Goal: Task Accomplishment & Management: Manage account settings

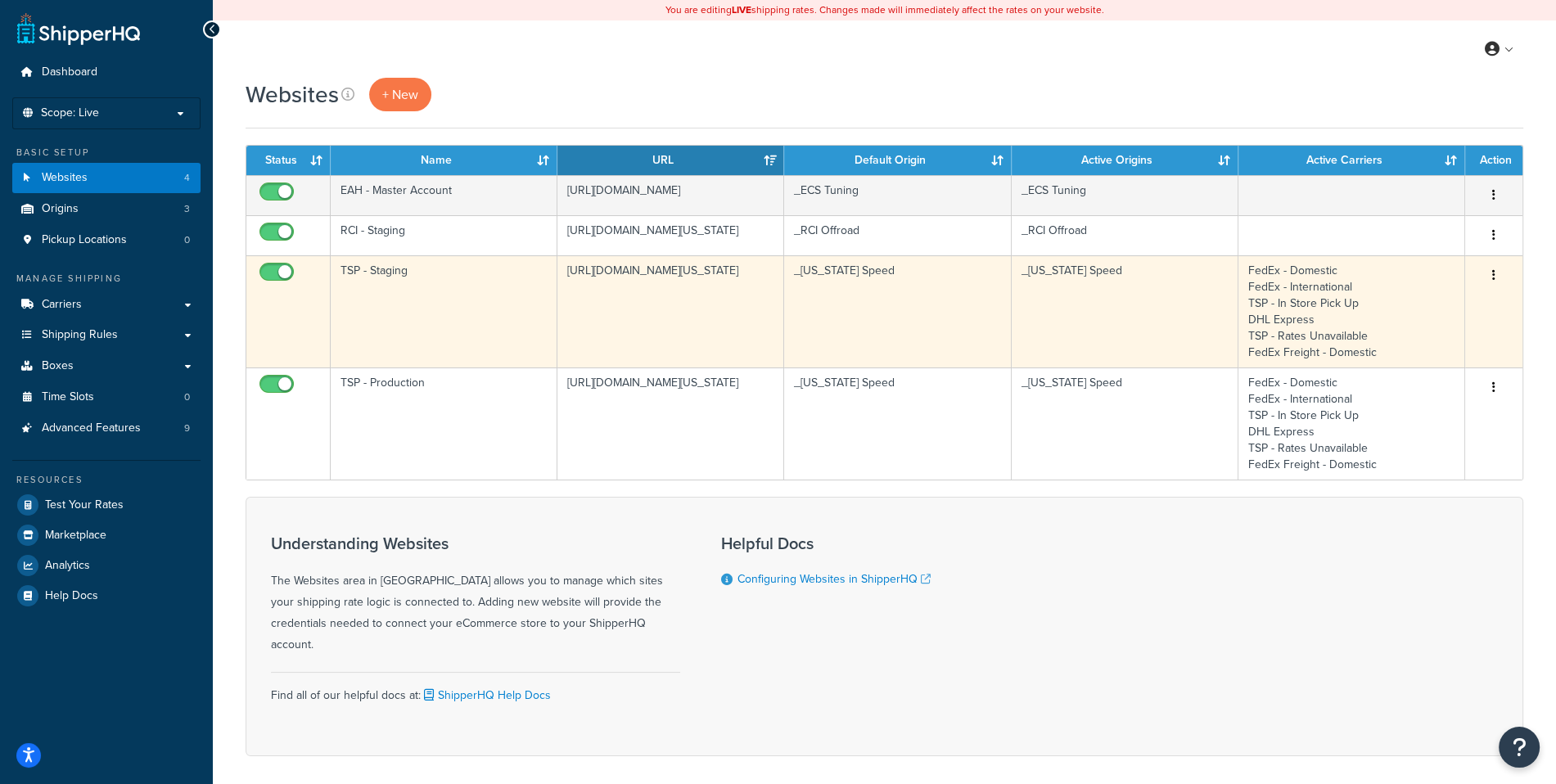
click at [576, 266] on td "[URL][DOMAIN_NAME][US_STATE]" at bounding box center [670, 311] width 226 height 112
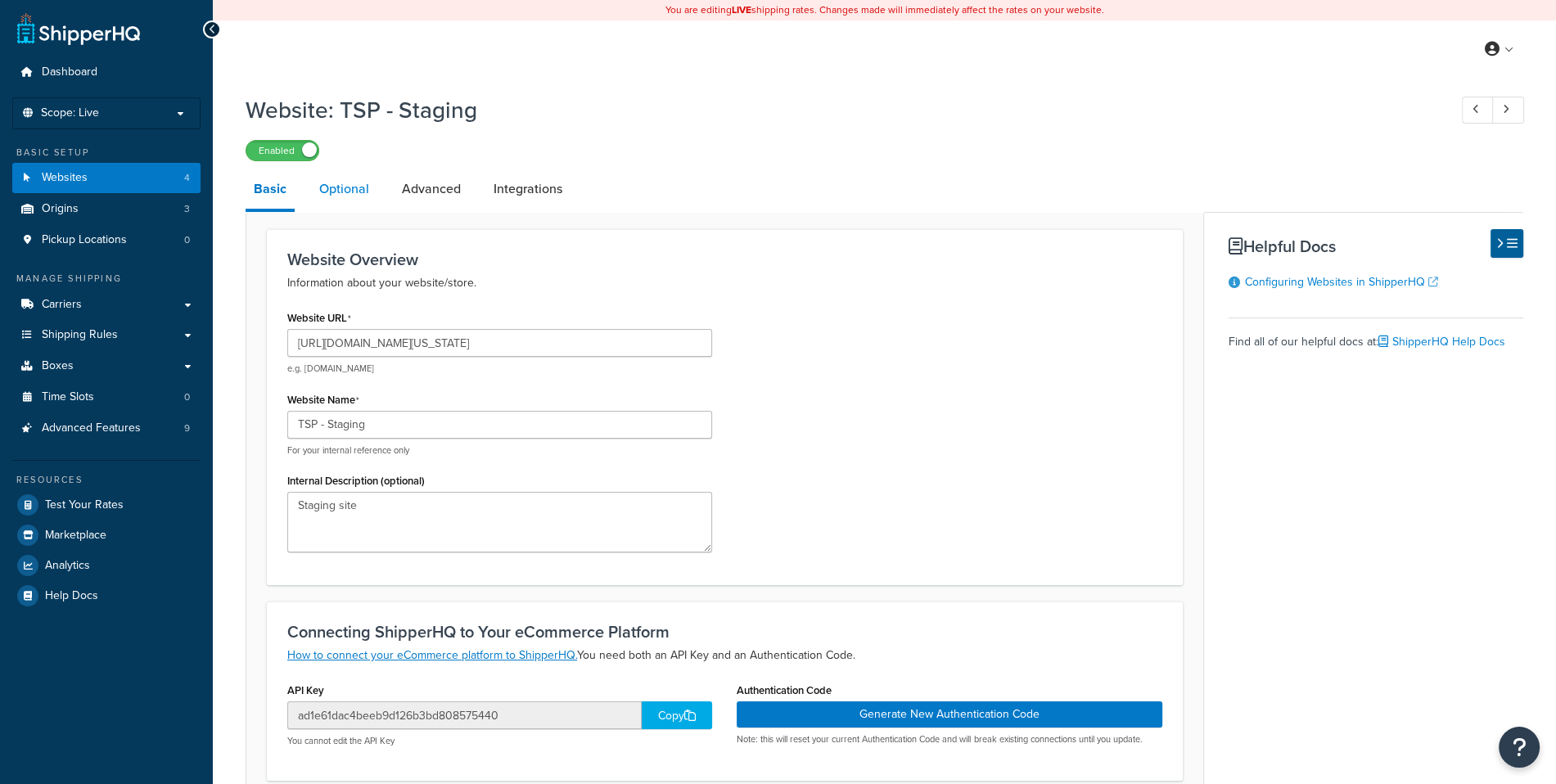
click at [376, 195] on link "Optional" at bounding box center [344, 189] width 66 height 39
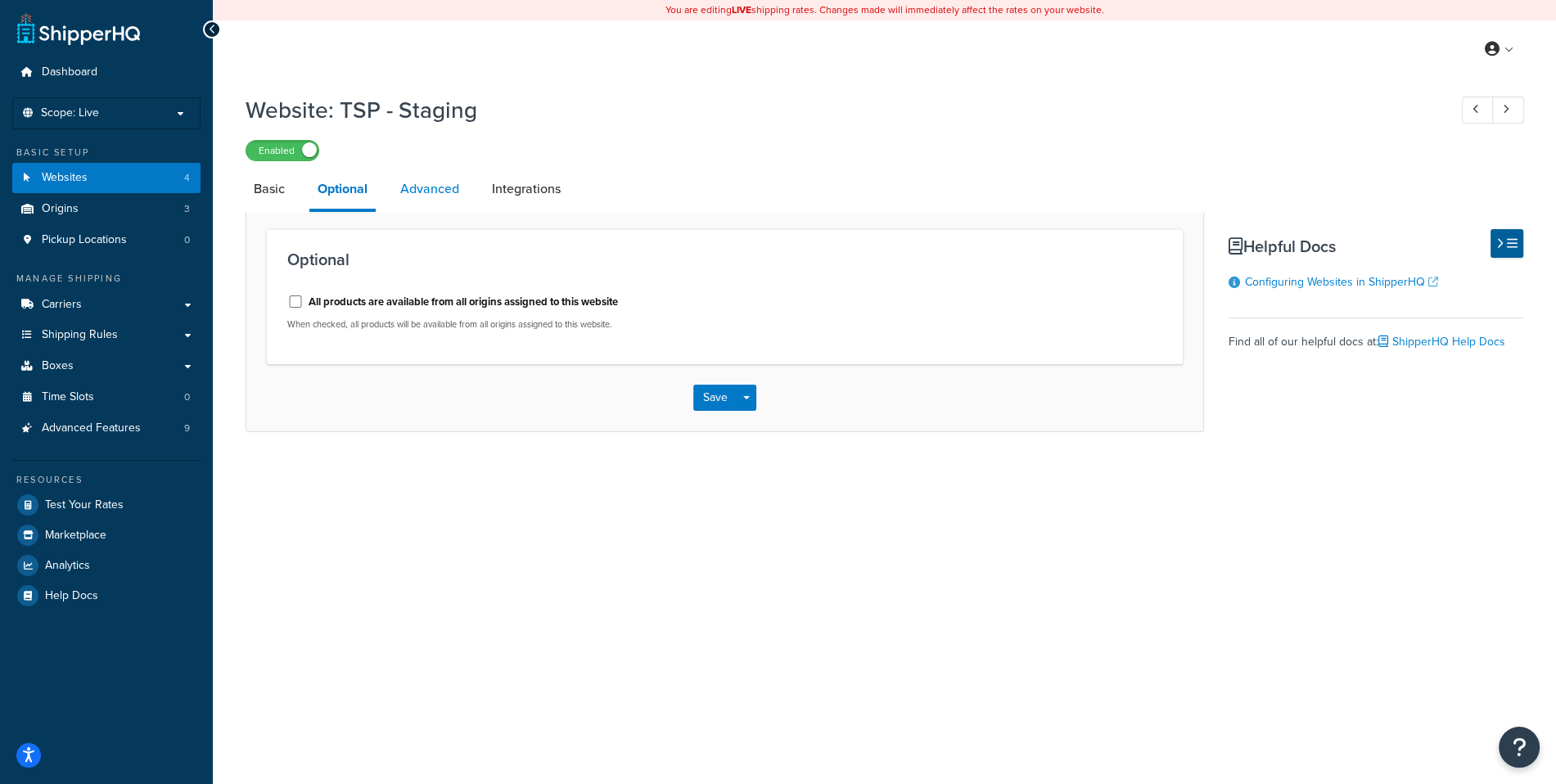
click at [421, 195] on link "Advanced" at bounding box center [429, 189] width 75 height 39
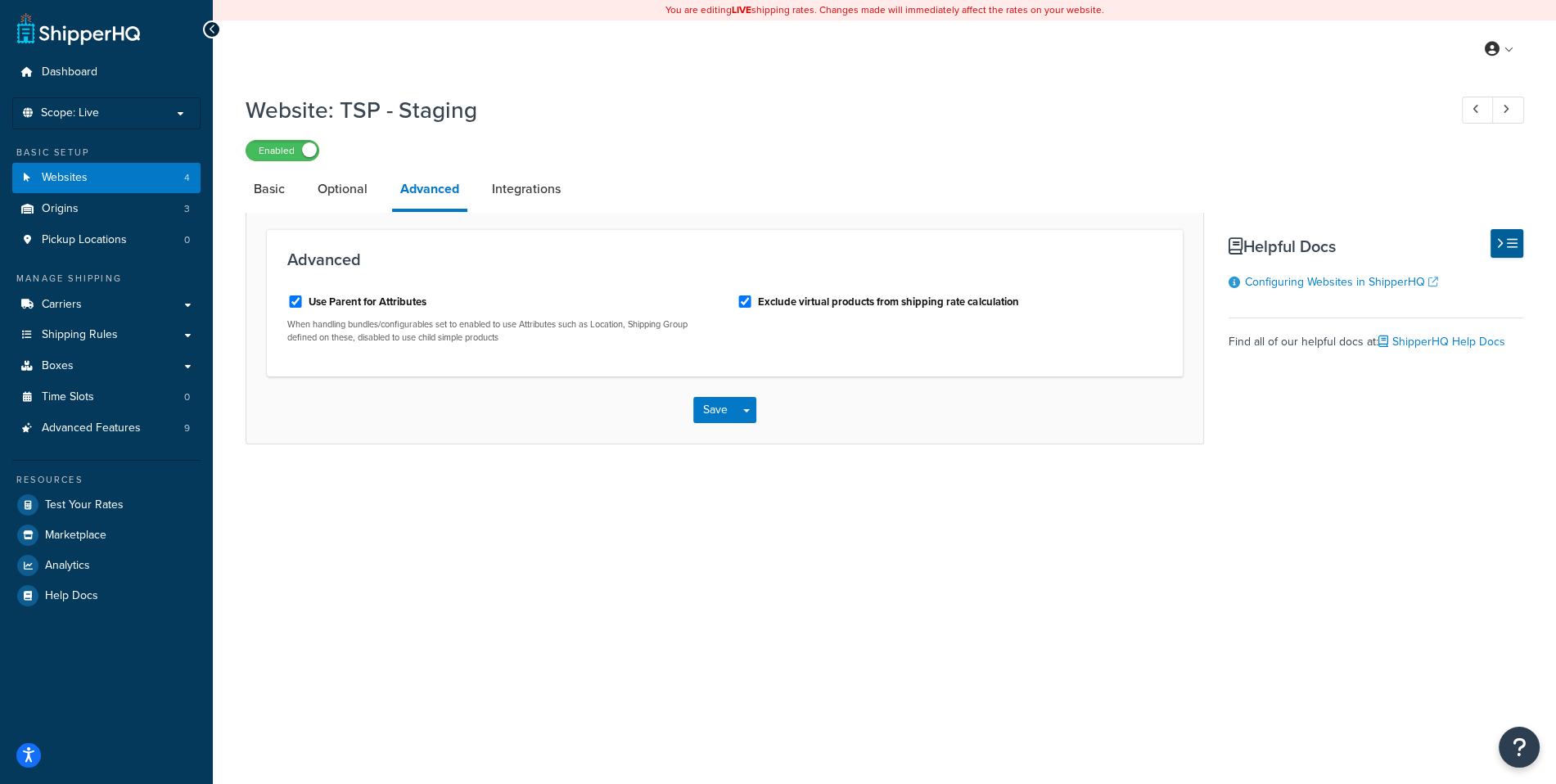
click at [141, 151] on div "Basic Setup" at bounding box center [106, 152] width 188 height 14
click at [139, 165] on link "Websites 4" at bounding box center [106, 177] width 188 height 30
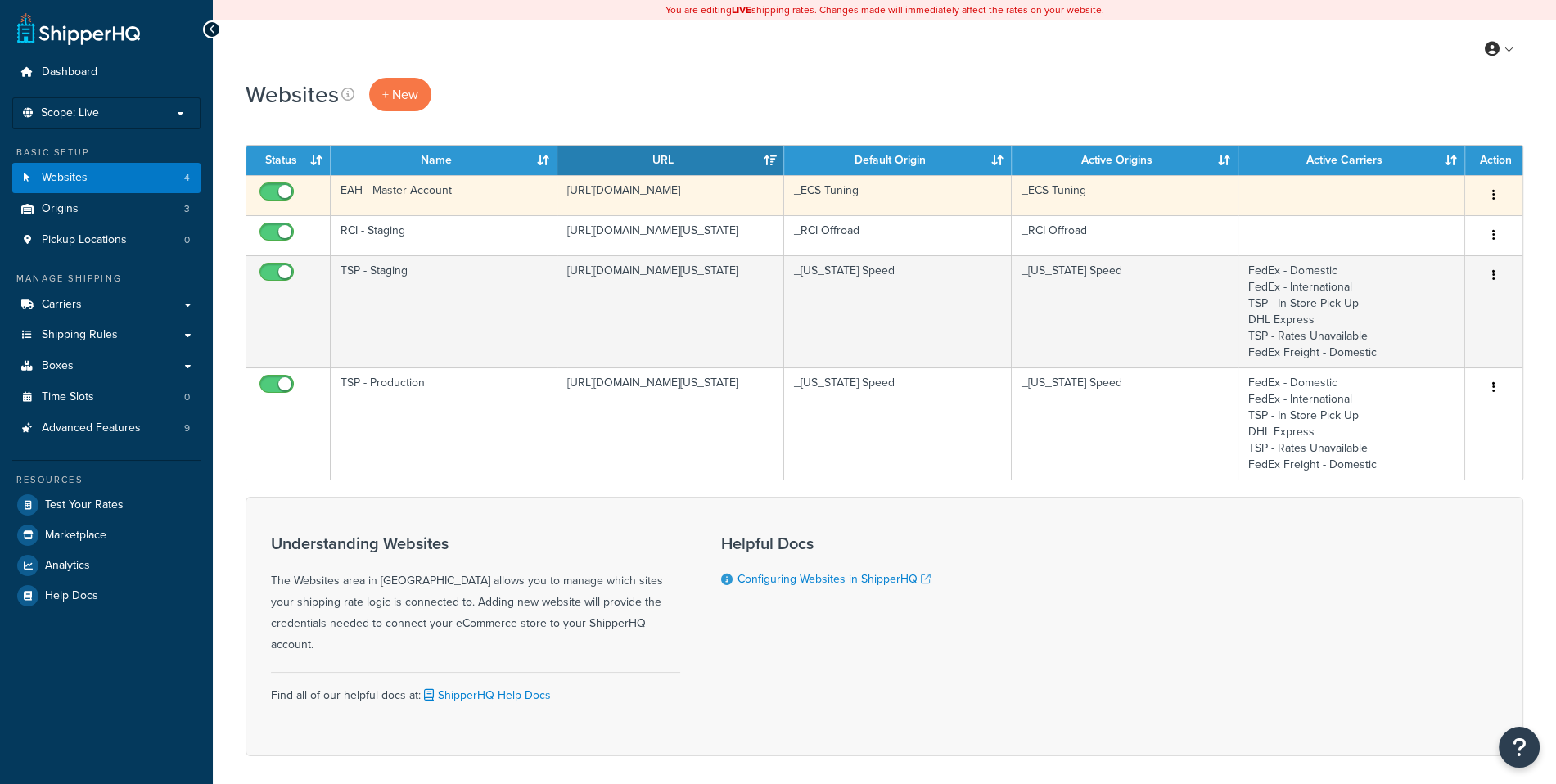
click at [459, 198] on td "EAH - Master Account" at bounding box center [444, 194] width 226 height 40
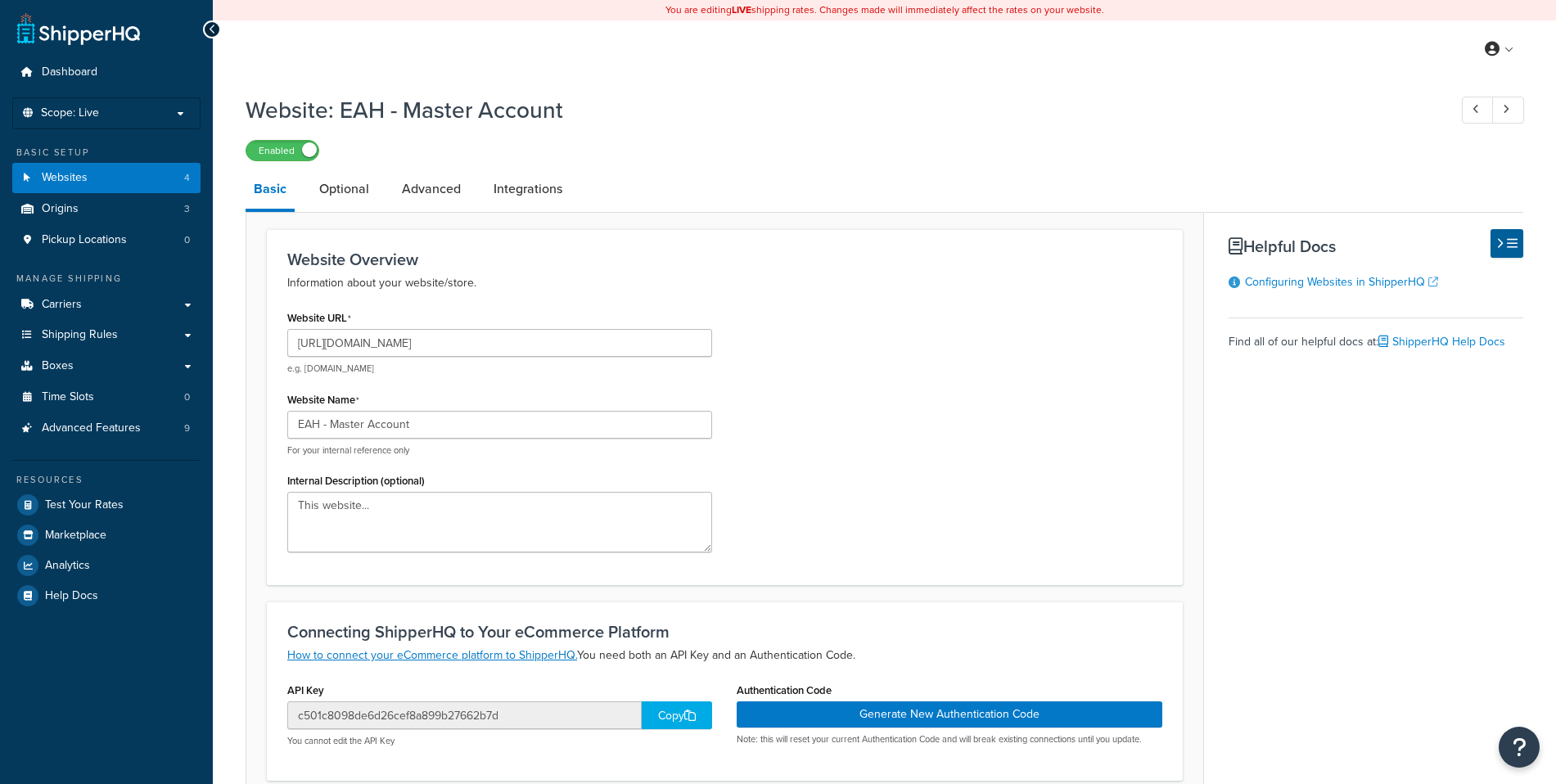
select select "170621"
click at [427, 186] on link "Advanced" at bounding box center [430, 189] width 75 height 39
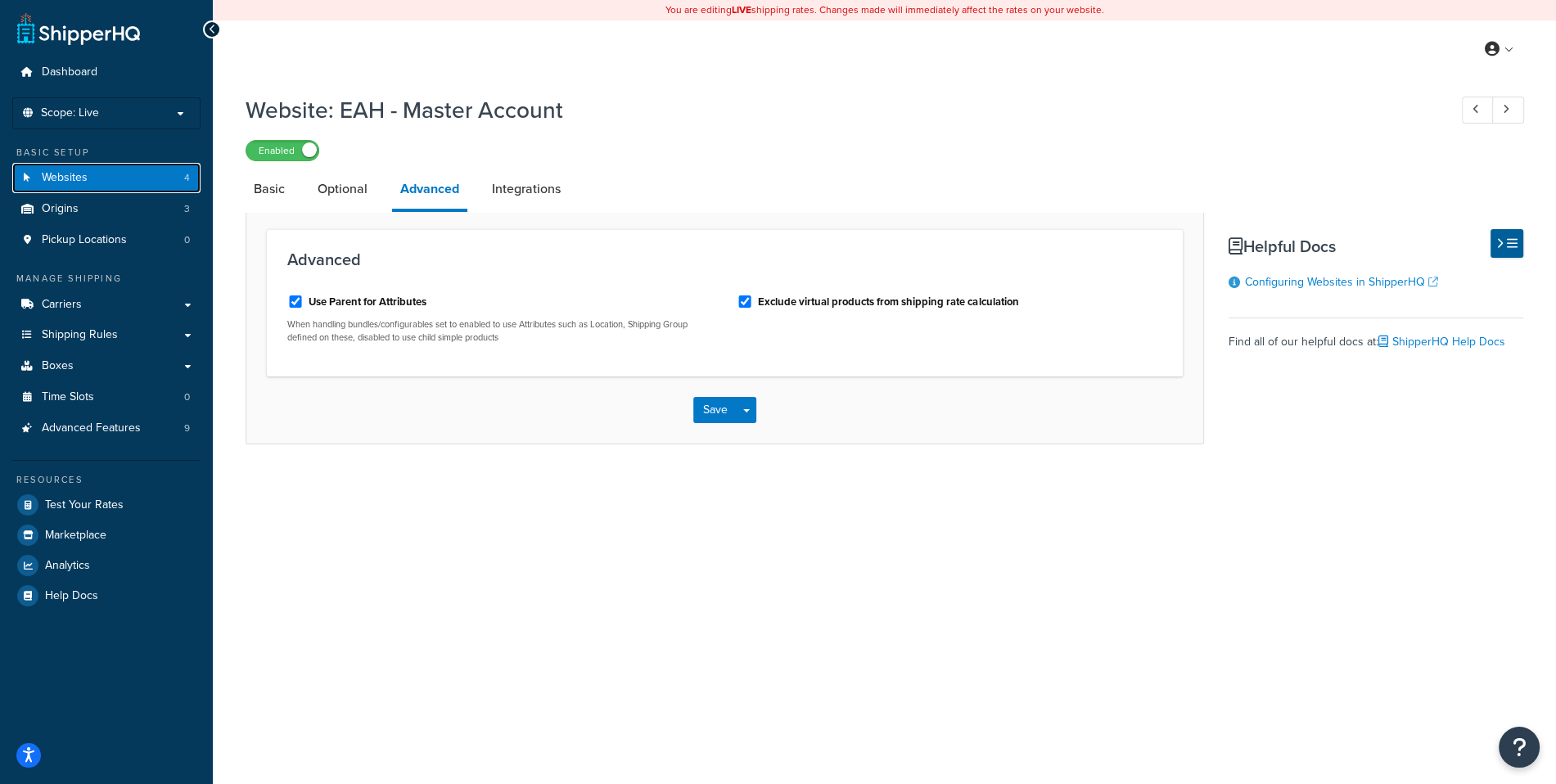
click at [189, 178] on span "4" at bounding box center [187, 177] width 6 height 14
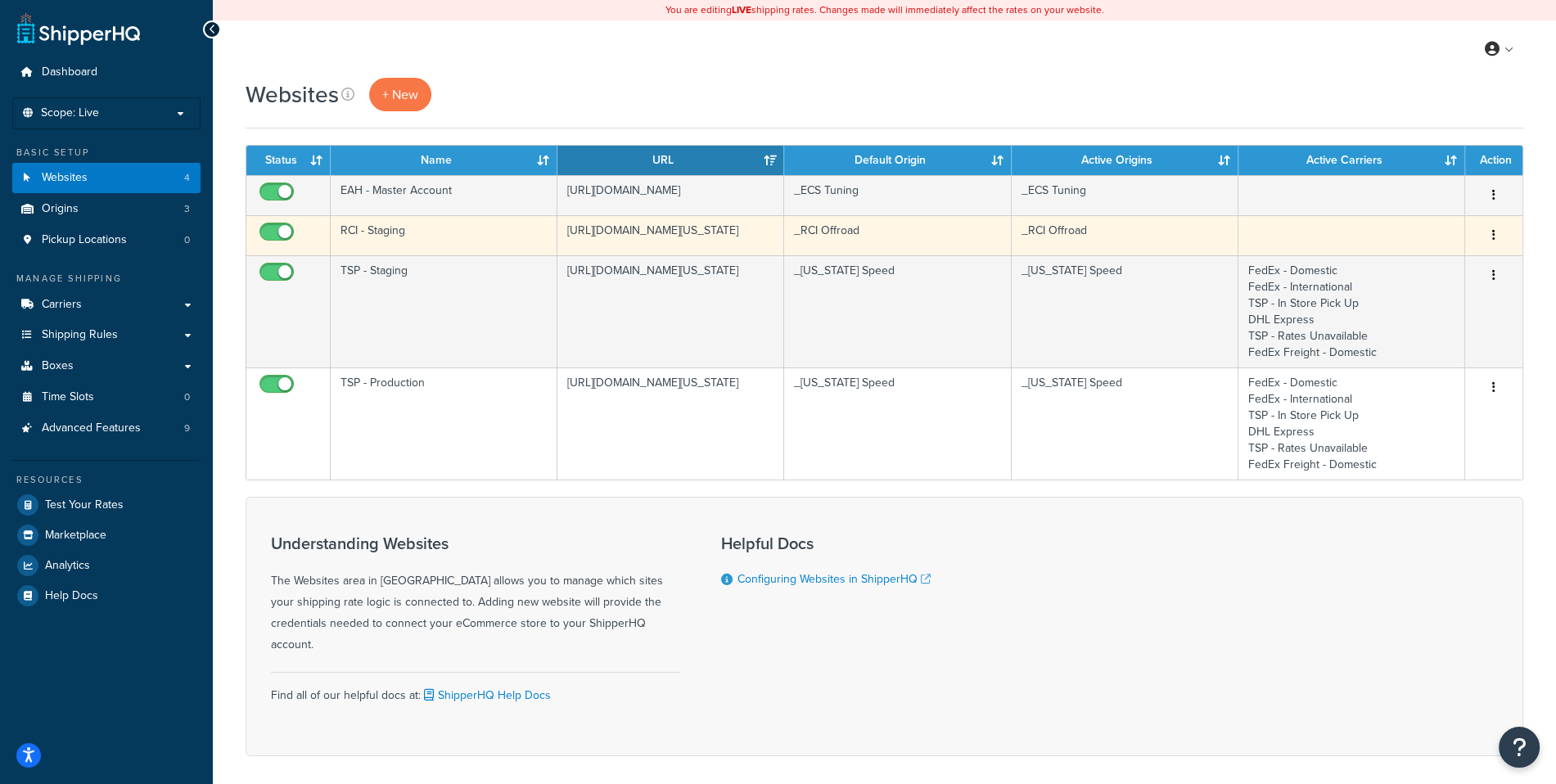
click at [1499, 234] on button "button" at bounding box center [1493, 235] width 22 height 26
click at [1465, 261] on link "Edit" at bounding box center [1426, 266] width 130 height 33
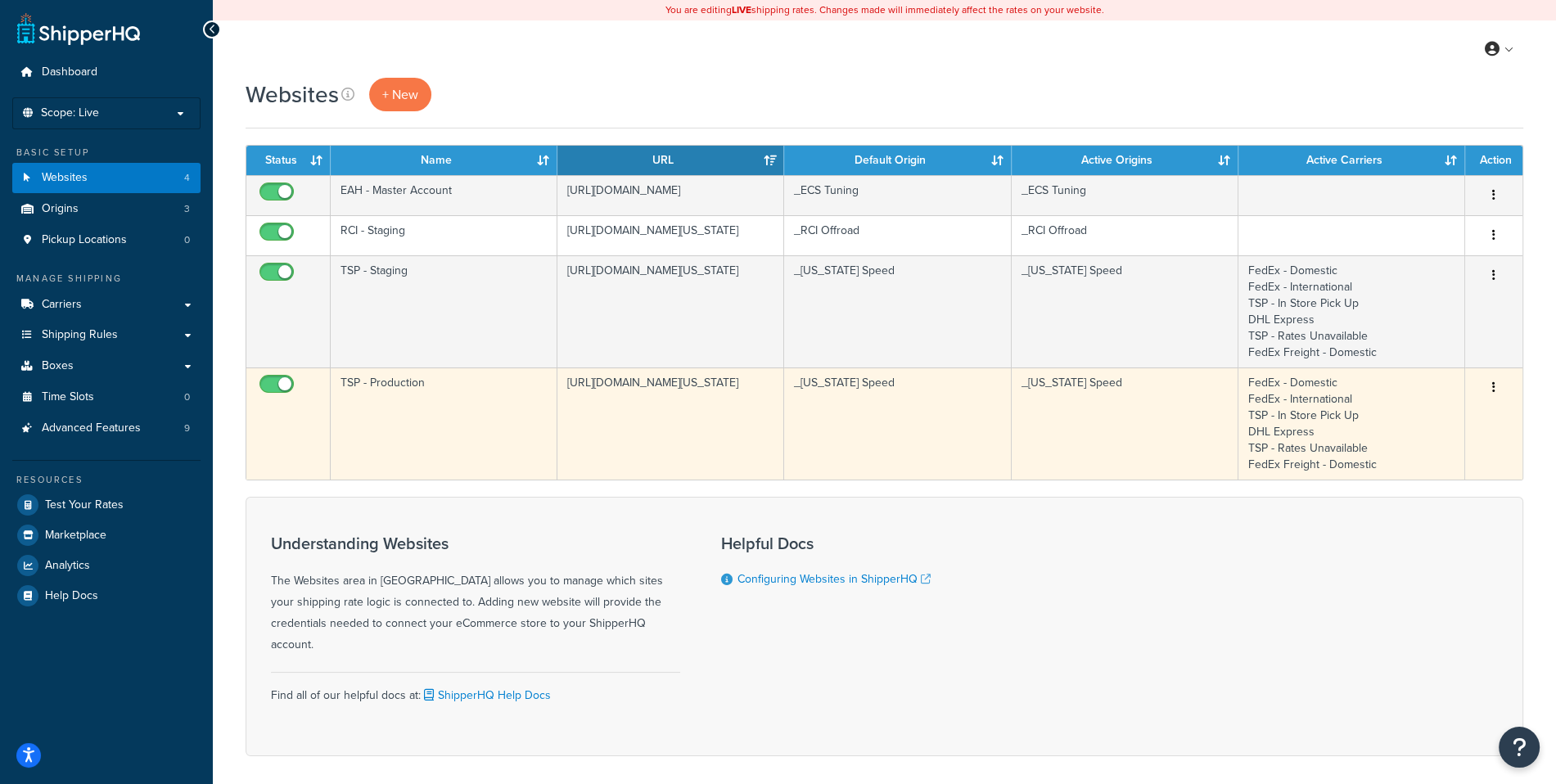
click at [1496, 387] on button "button" at bounding box center [1493, 387] width 22 height 26
click at [1466, 413] on link "Edit" at bounding box center [1426, 418] width 130 height 33
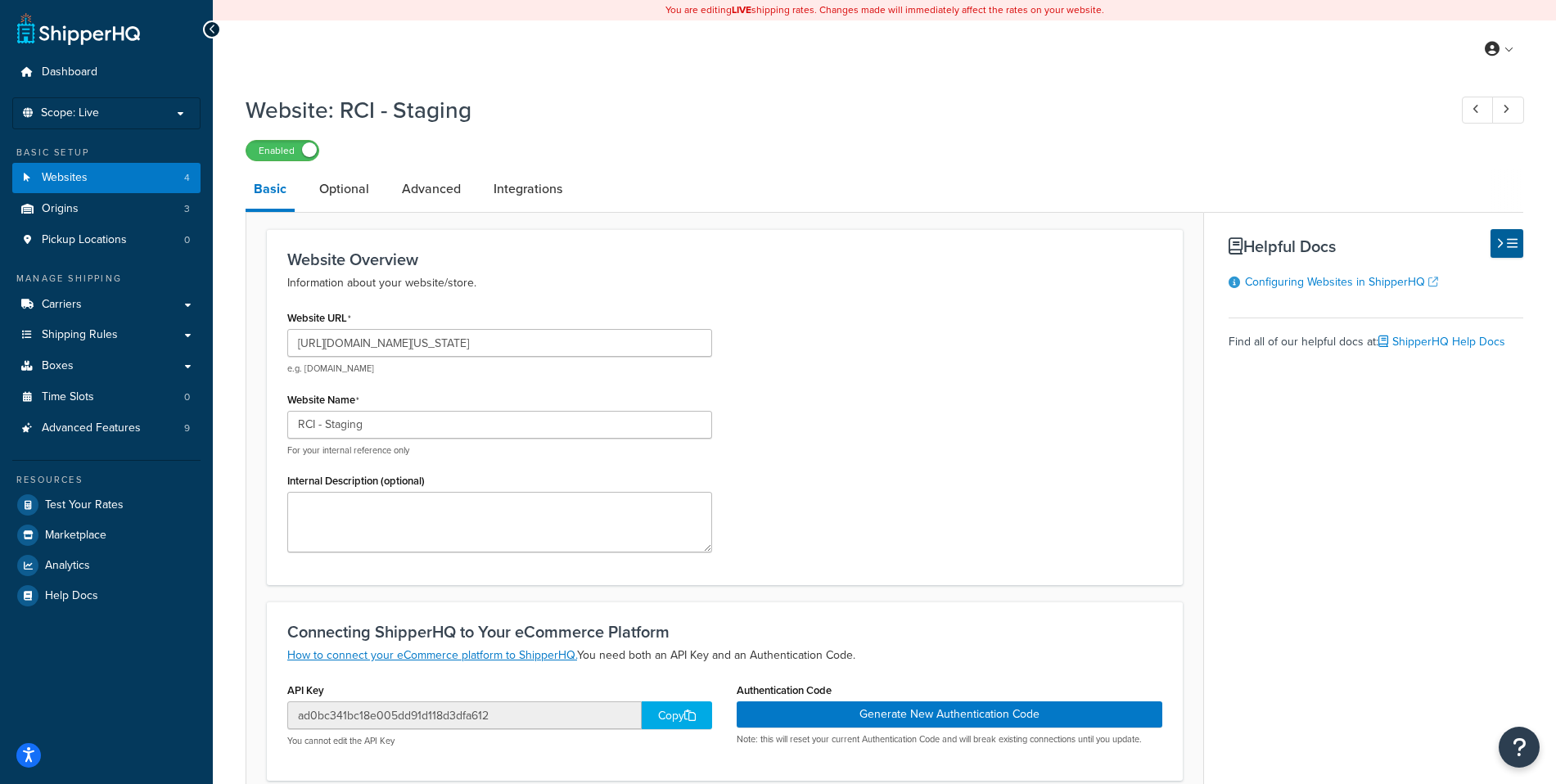
select select "170619"
click at [335, 205] on link "Optional" at bounding box center [344, 189] width 66 height 39
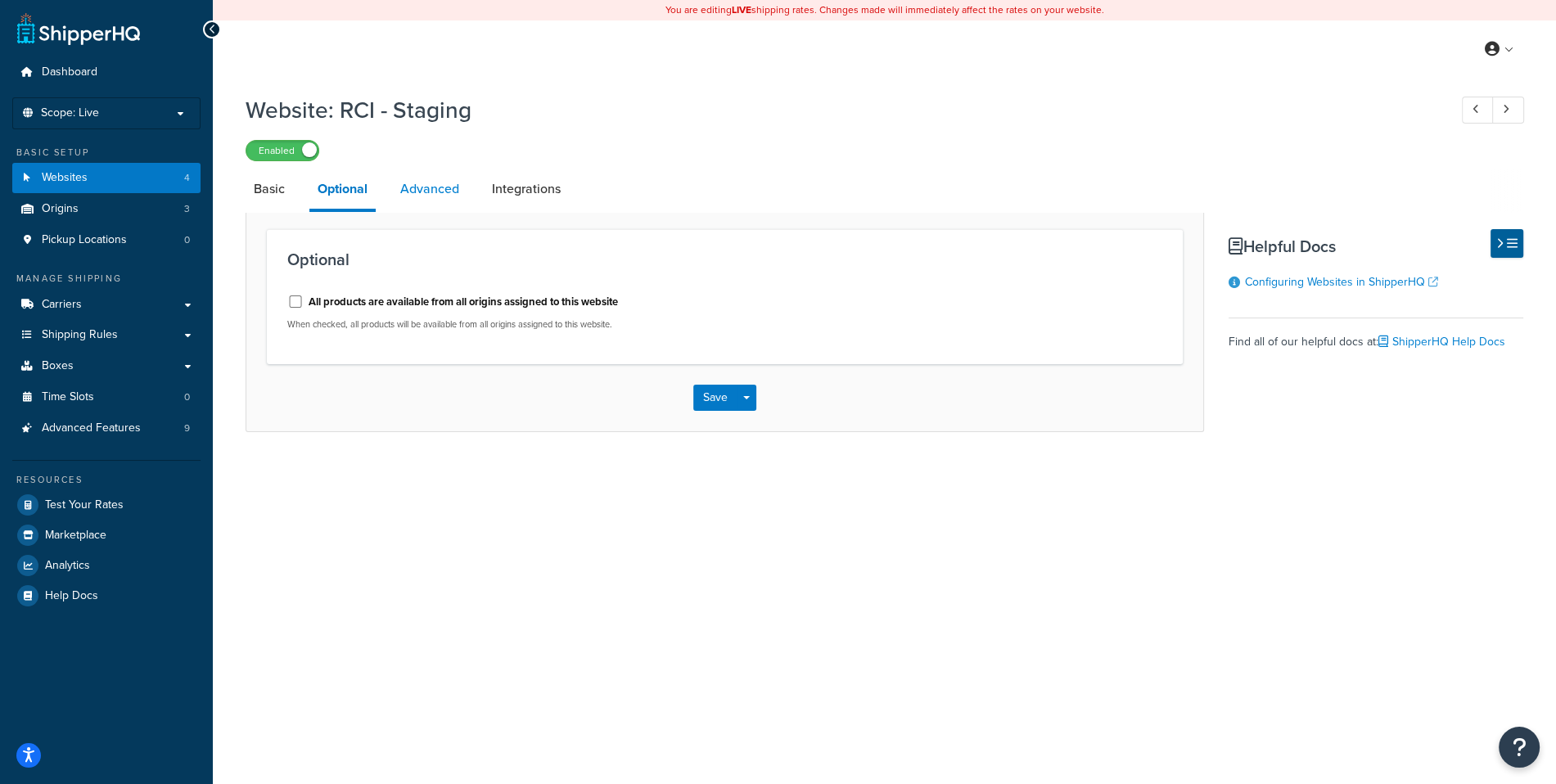
click at [464, 185] on link "Advanced" at bounding box center [429, 189] width 75 height 39
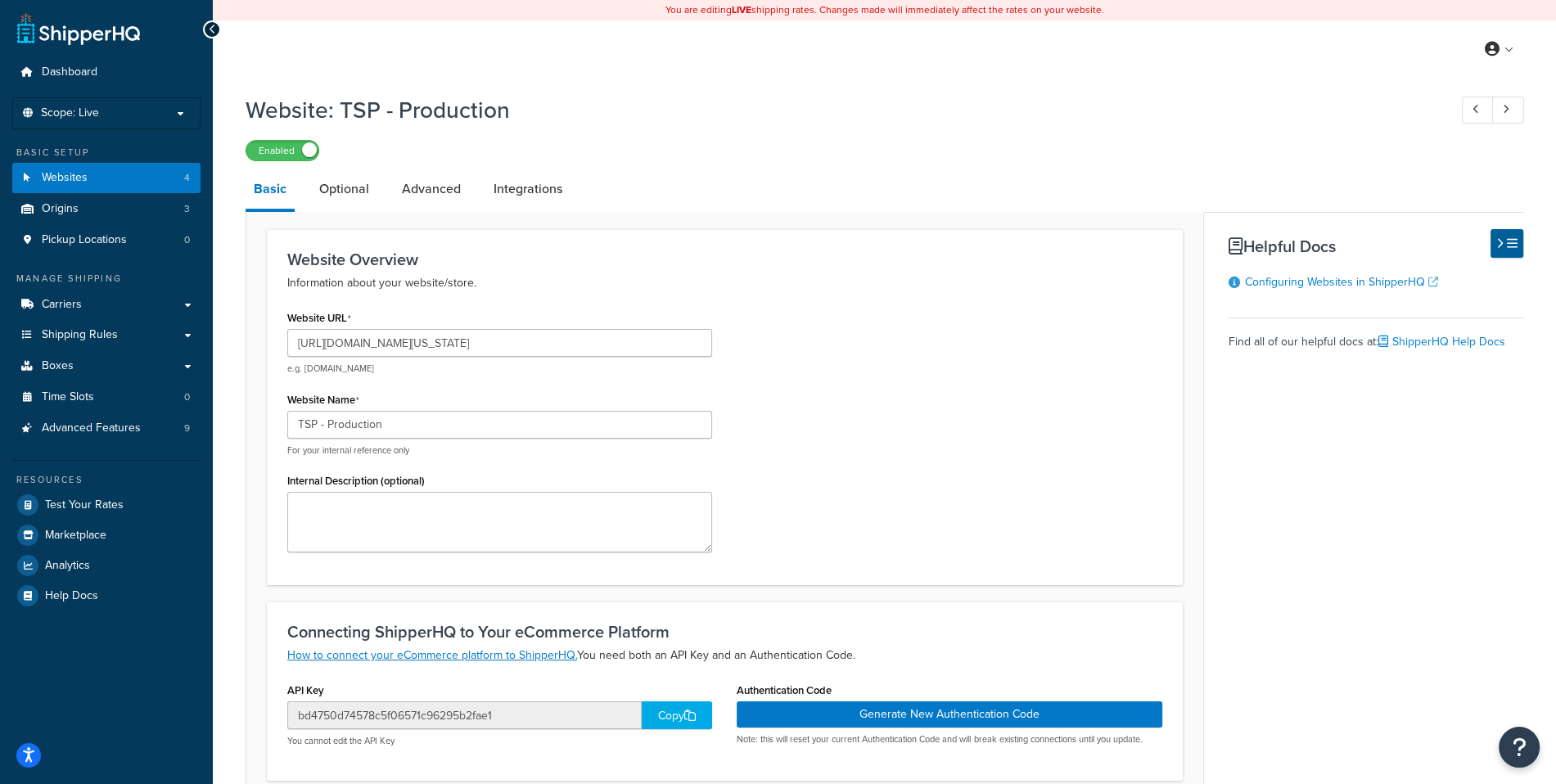
click at [471, 179] on li "Advanced" at bounding box center [439, 189] width 92 height 39
click at [454, 179] on link "Advanced" at bounding box center [430, 189] width 75 height 39
